Goal: Check status: Check status

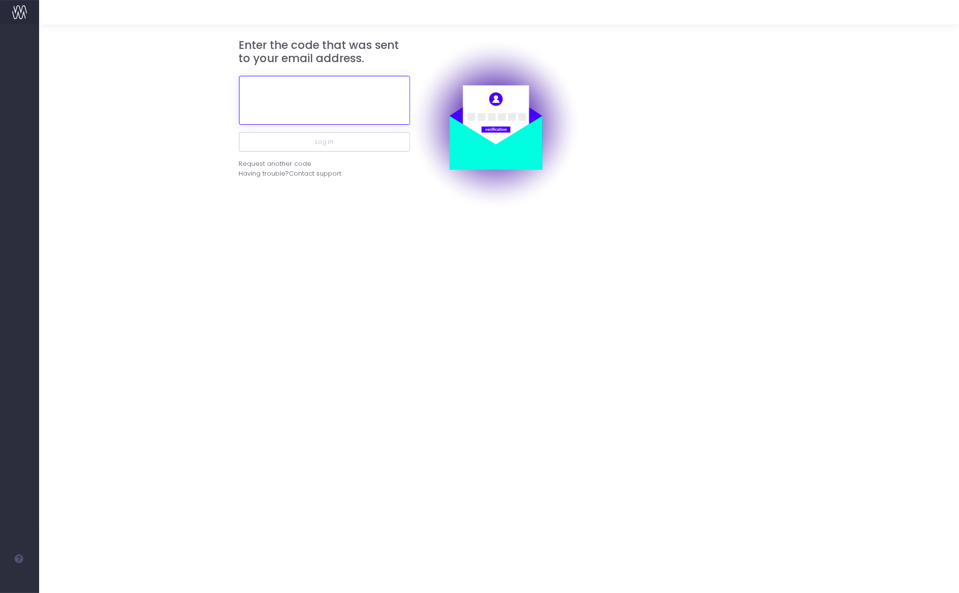
click at [378, 100] on input "text" at bounding box center [324, 100] width 171 height 49
paste input "82547"
type input "825476"
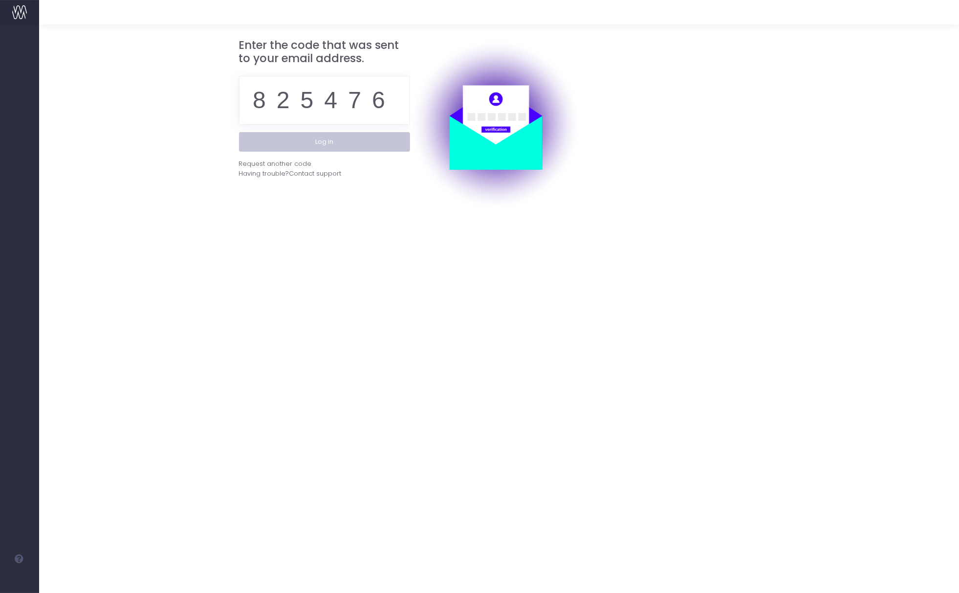
click at [331, 145] on button "Log in" at bounding box center [324, 142] width 171 height 20
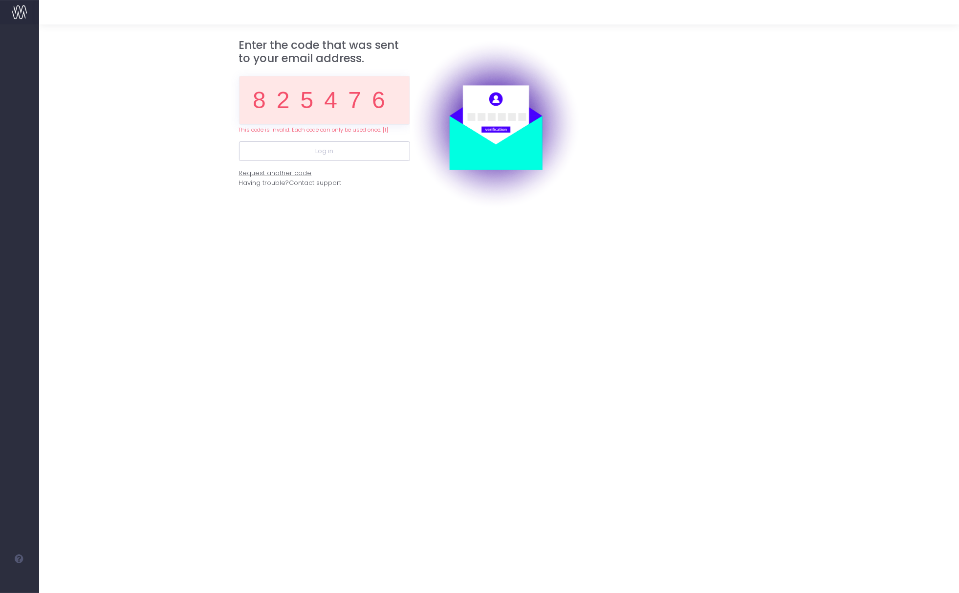
click at [287, 172] on div "Request another code" at bounding box center [275, 173] width 73 height 10
click at [277, 102] on input "825476" at bounding box center [324, 100] width 171 height 49
paste input "134658"
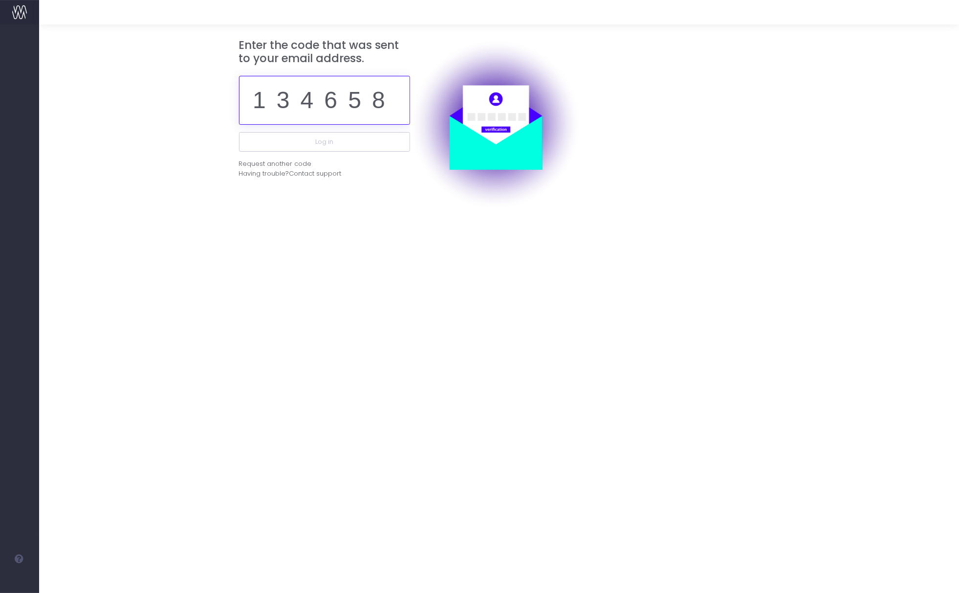
type input "134658"
click at [239, 132] on button "Log in" at bounding box center [324, 142] width 171 height 20
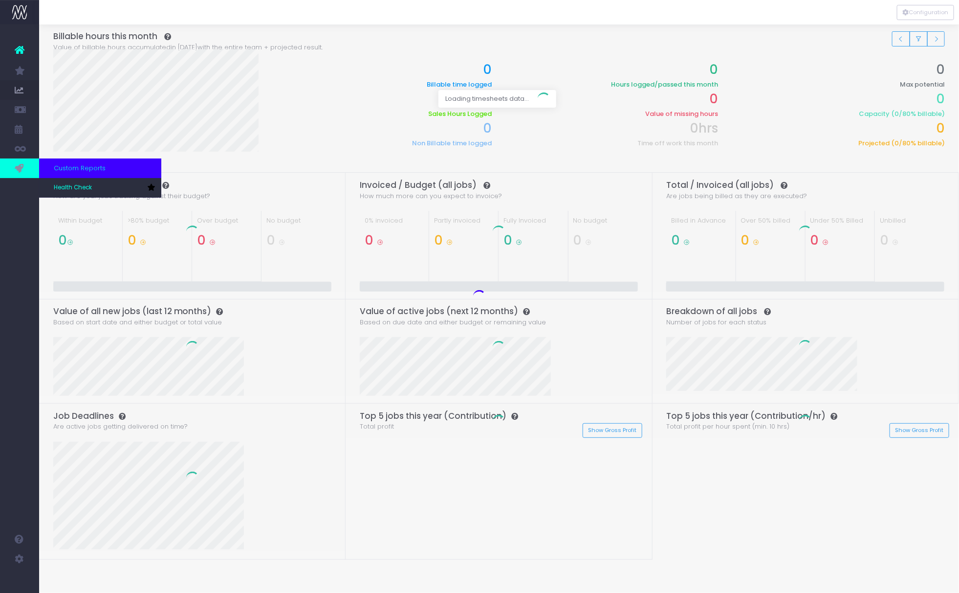
click at [18, 165] on icon at bounding box center [20, 168] width 10 height 11
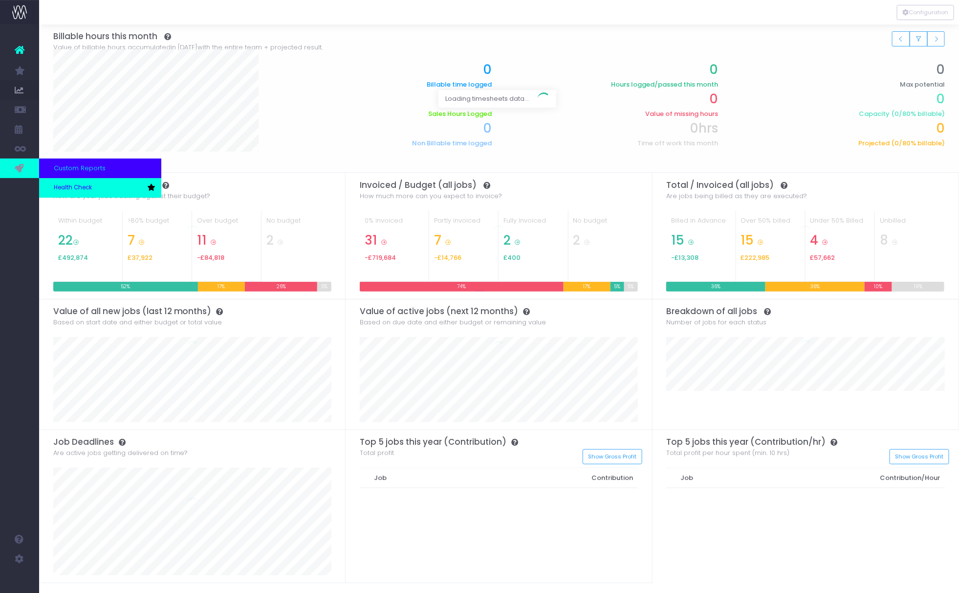
click at [71, 191] on span "Health Check" at bounding box center [73, 187] width 38 height 9
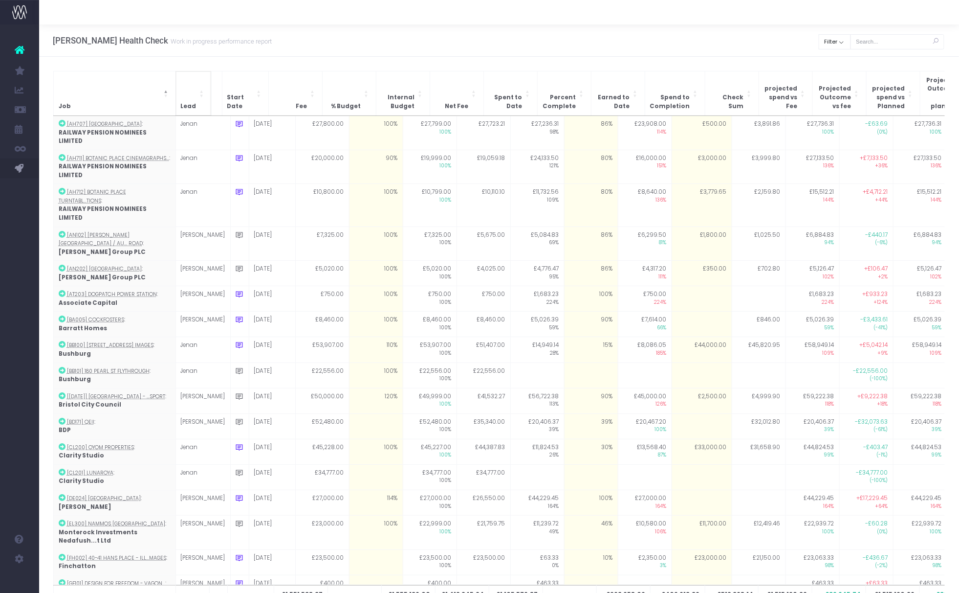
click at [181, 102] on span "Lead" at bounding box center [189, 106] width 16 height 9
